Goal: Information Seeking & Learning: Check status

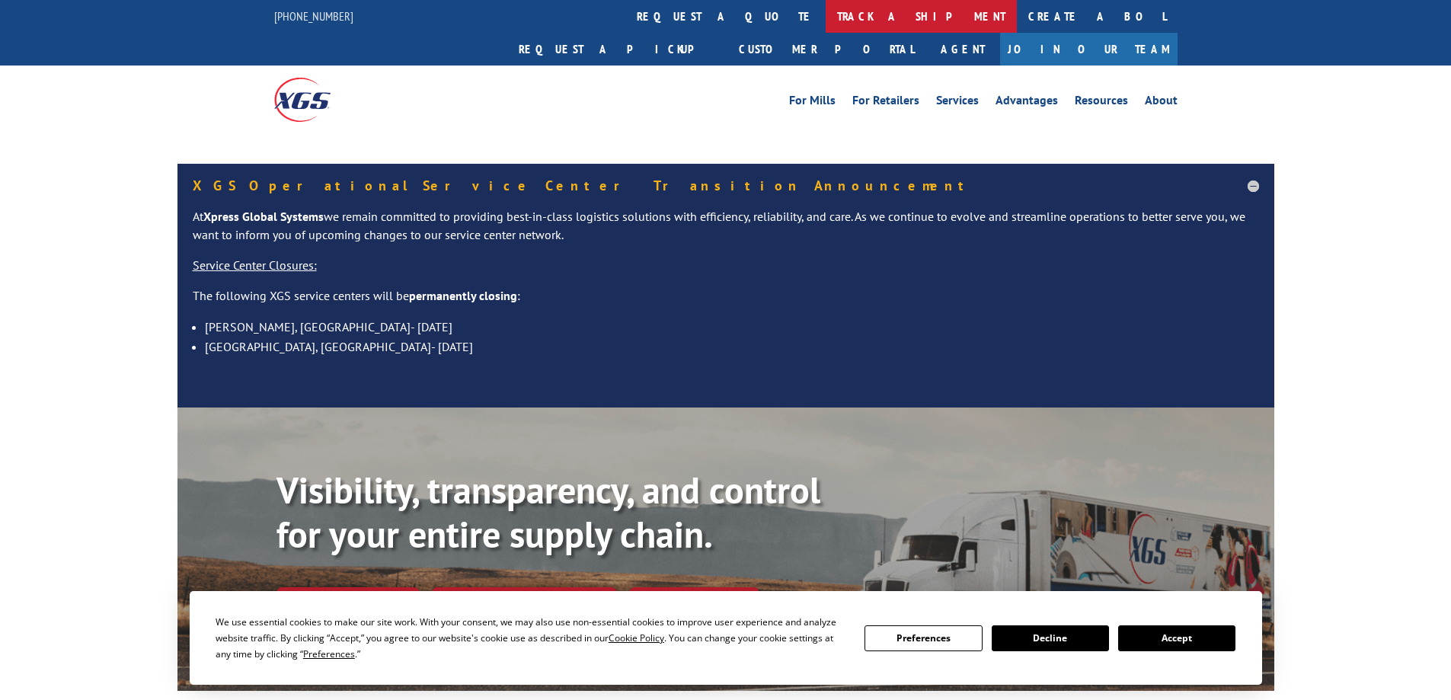
click at [826, 8] on link "track a shipment" at bounding box center [921, 16] width 191 height 33
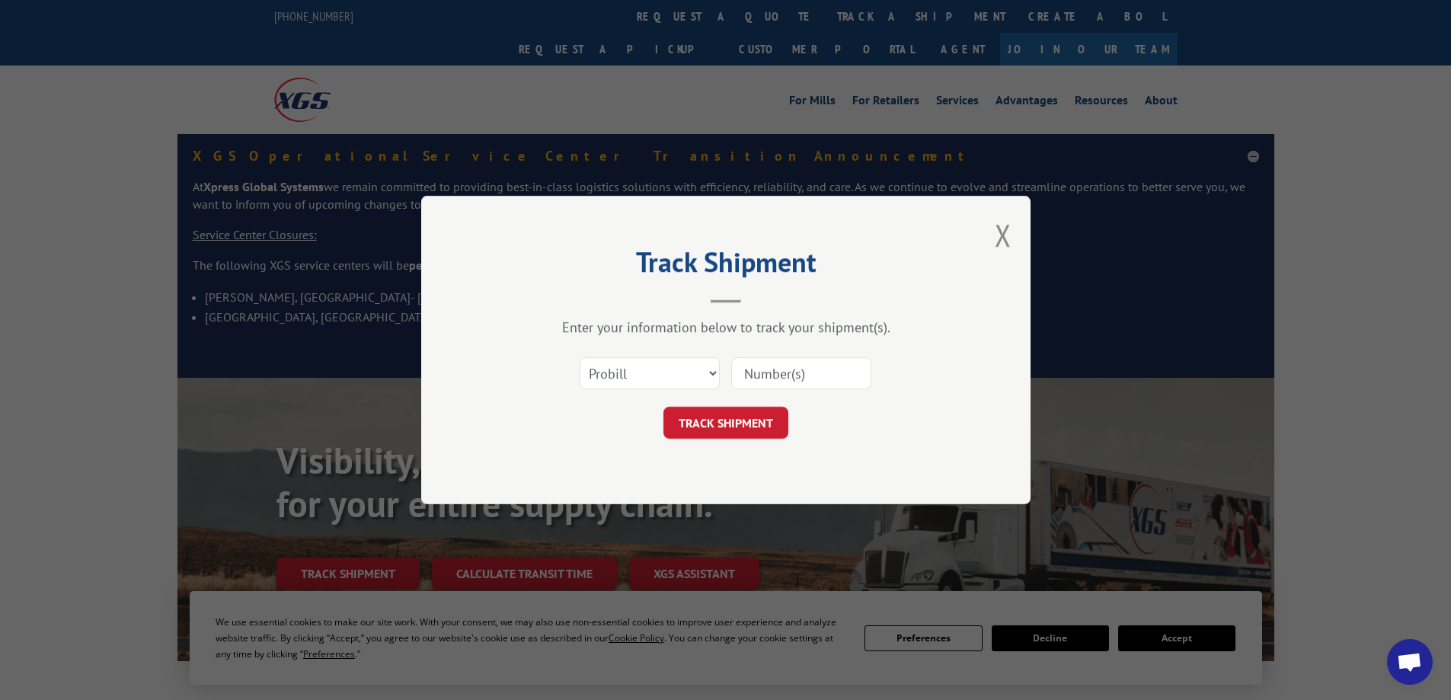
click at [624, 360] on select "Select category... Probill BOL PO" at bounding box center [650, 373] width 140 height 32
select select "bol"
click at [580, 357] on select "Select category... Probill BOL PO" at bounding box center [650, 373] width 140 height 32
click at [767, 369] on input at bounding box center [801, 373] width 140 height 32
paste input "5092495"
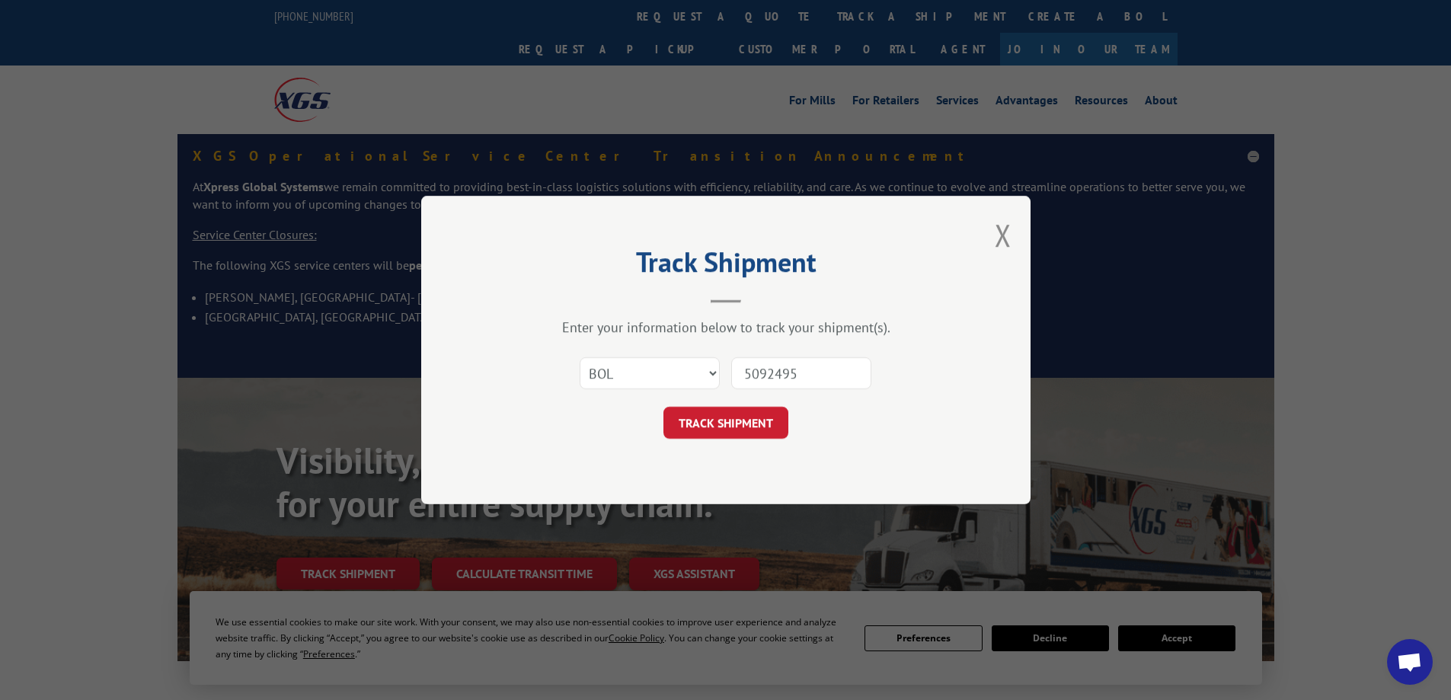
type input "5092495"
click at [663, 407] on button "TRACK SHIPMENT" at bounding box center [725, 423] width 125 height 32
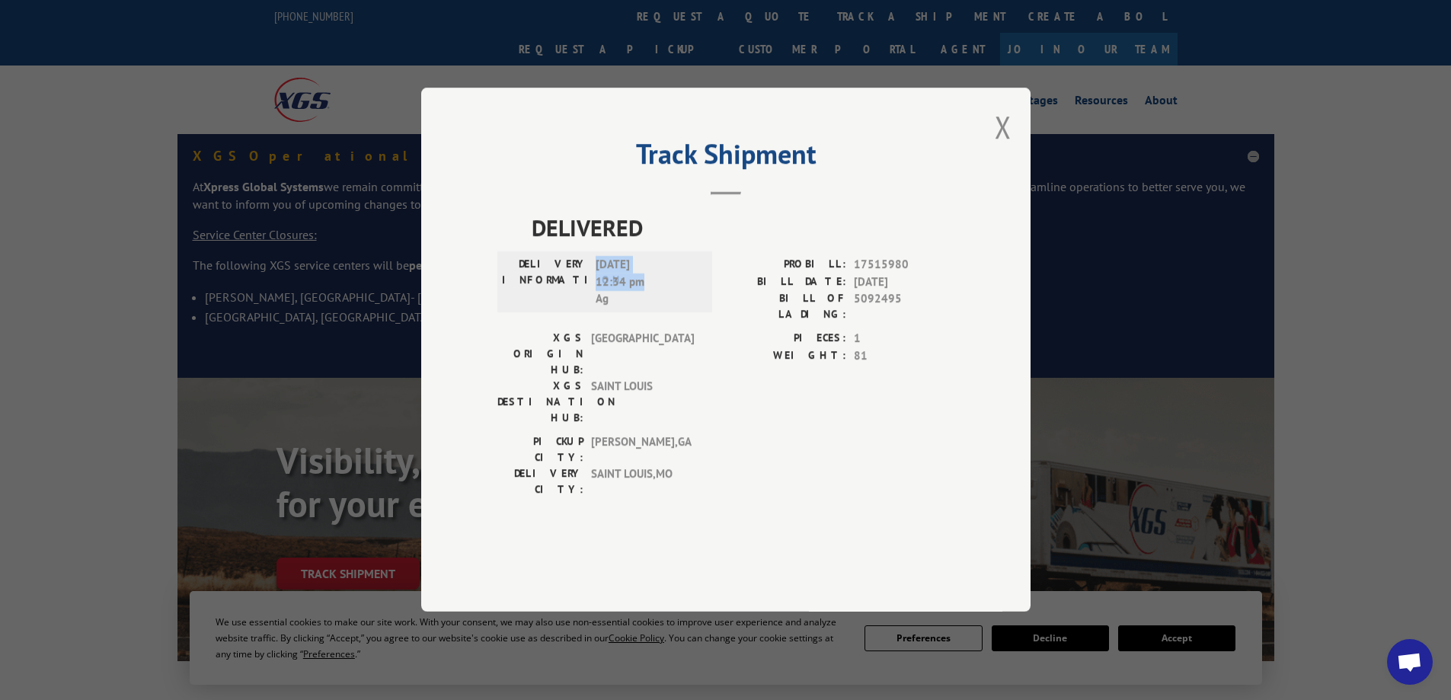
drag, startPoint x: 661, startPoint y: 325, endPoint x: 593, endPoint y: 309, distance: 69.7
click at [593, 309] on div "DELIVERY INFORMATION: [DATE] 12:34 pm Ag" at bounding box center [605, 283] width 206 height 52
copy span "[DATE] 12:34 pm"
